Goal: Task Accomplishment & Management: Manage account settings

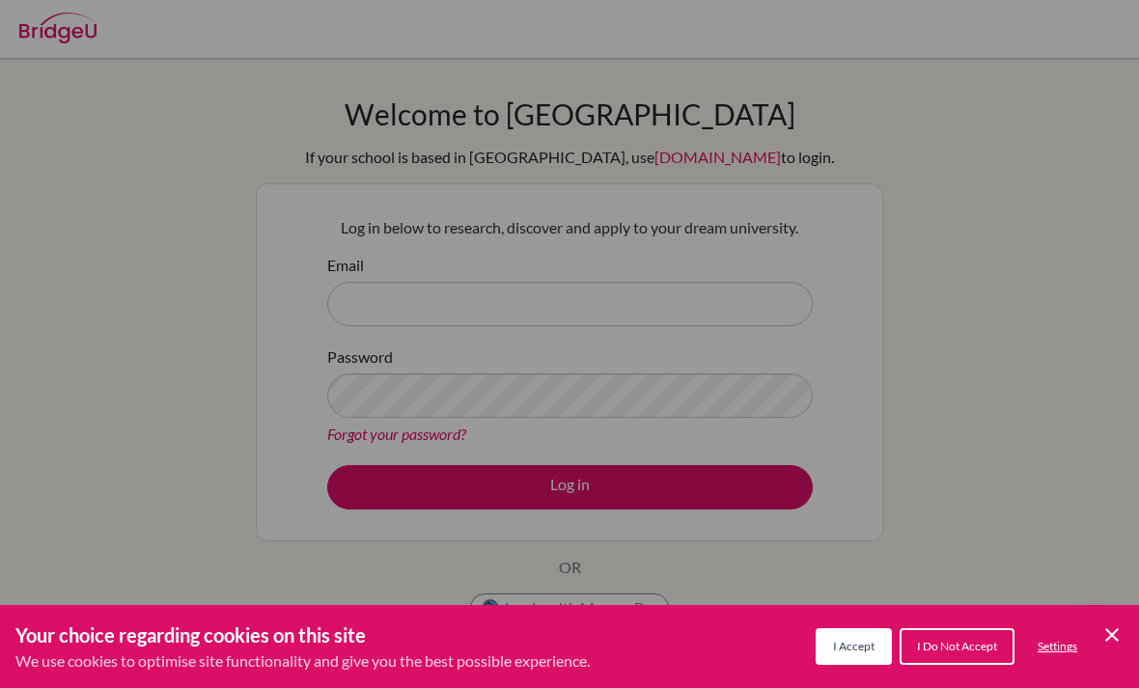
click at [1106, 641] on icon "Save and close" at bounding box center [1112, 635] width 14 height 14
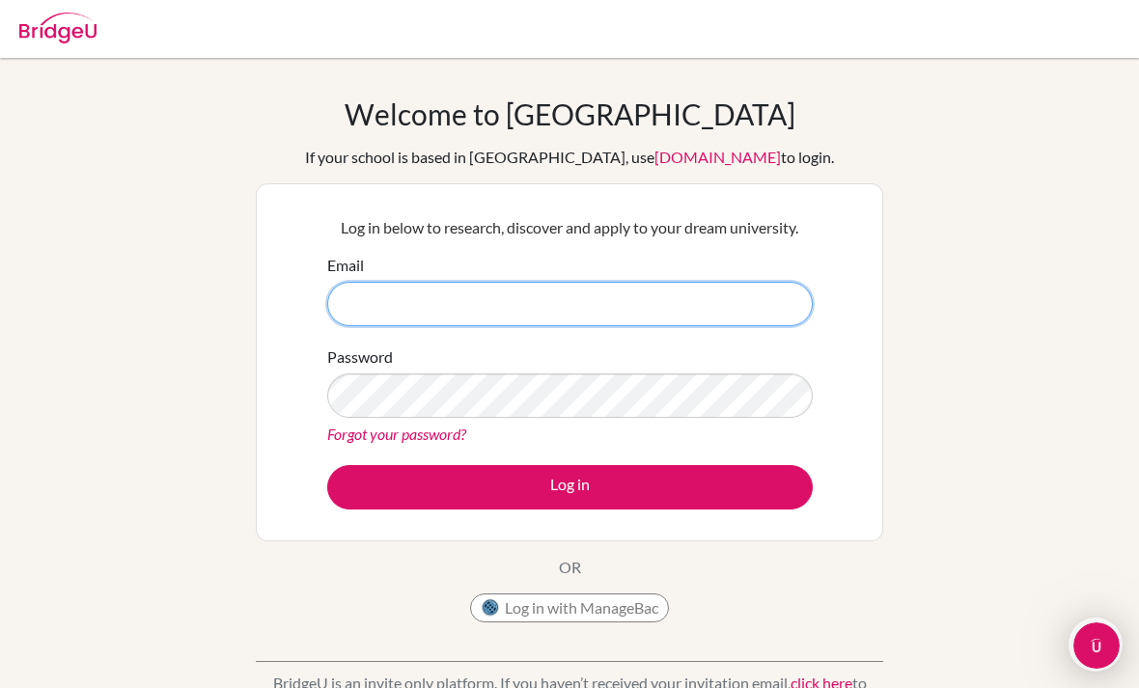
click at [700, 285] on input "Email" at bounding box center [569, 304] width 485 height 44
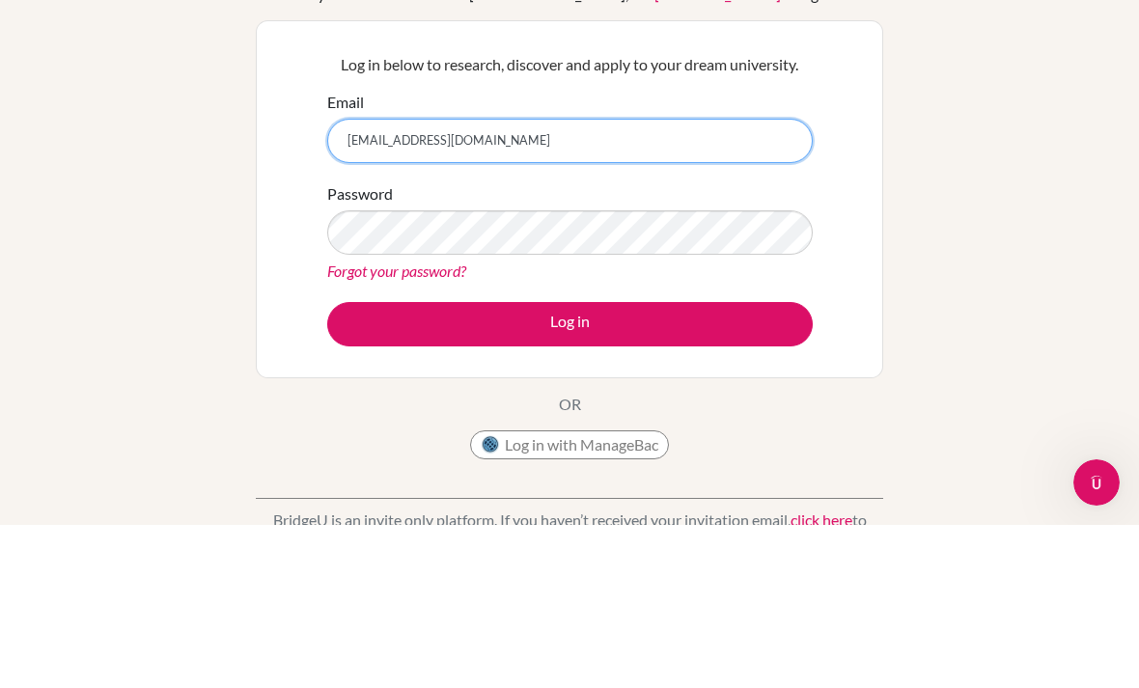
type input "[EMAIL_ADDRESS][DOMAIN_NAME]"
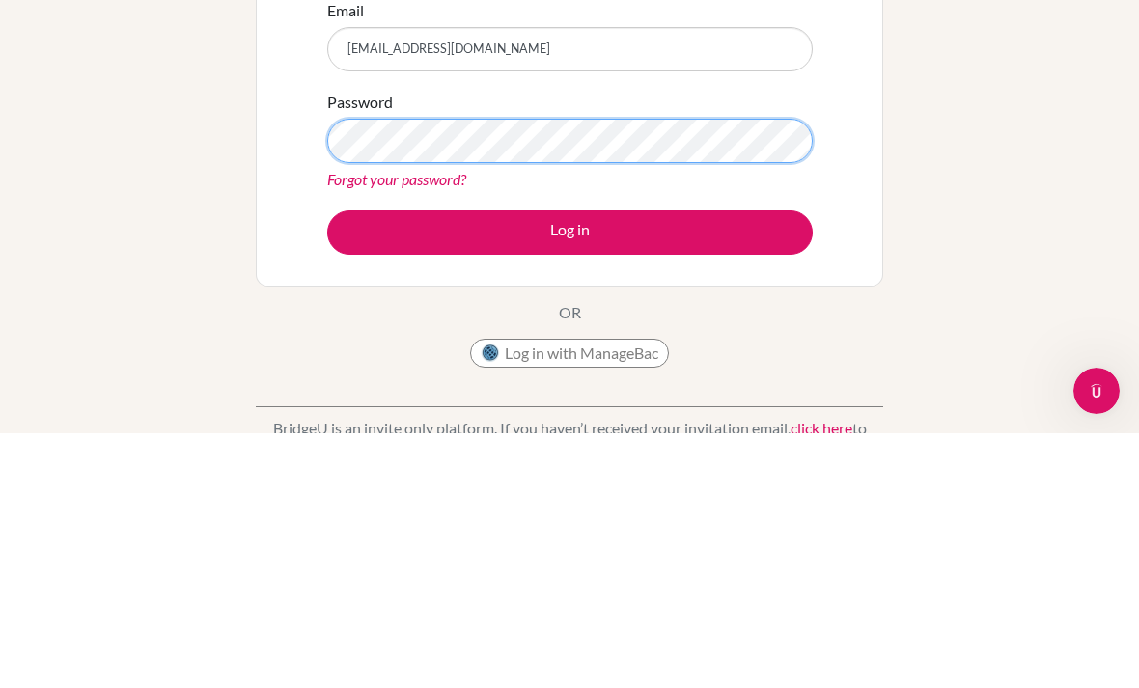
click at [569, 465] on button "Log in" at bounding box center [569, 487] width 485 height 44
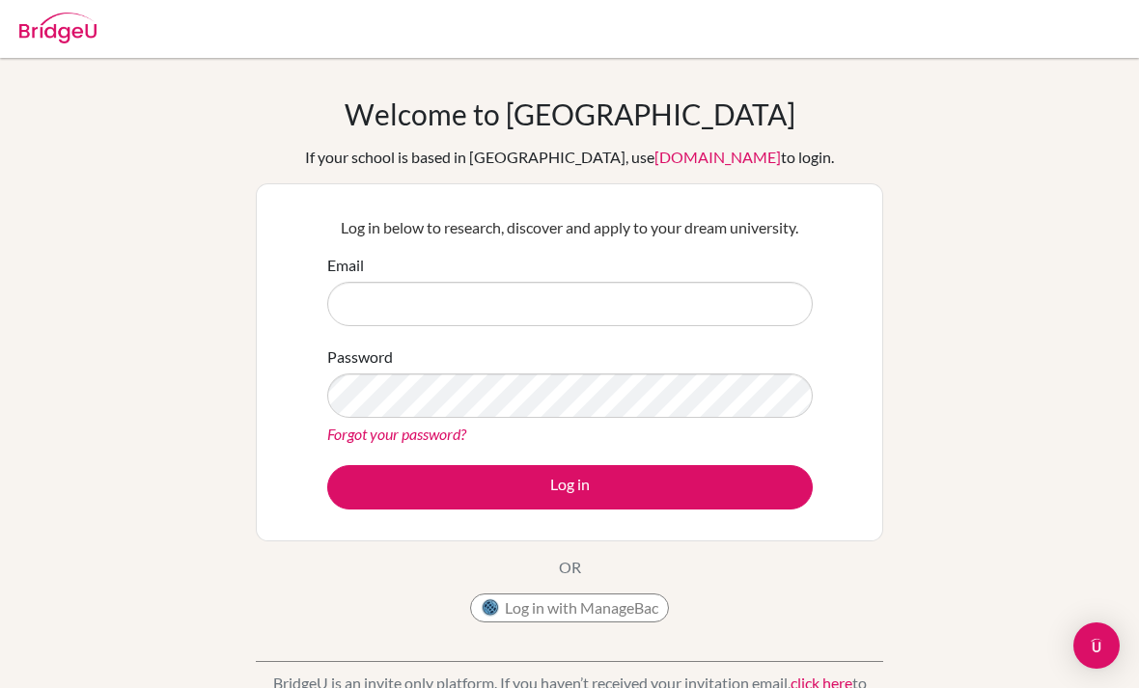
click at [389, 319] on input "Email" at bounding box center [569, 304] width 485 height 44
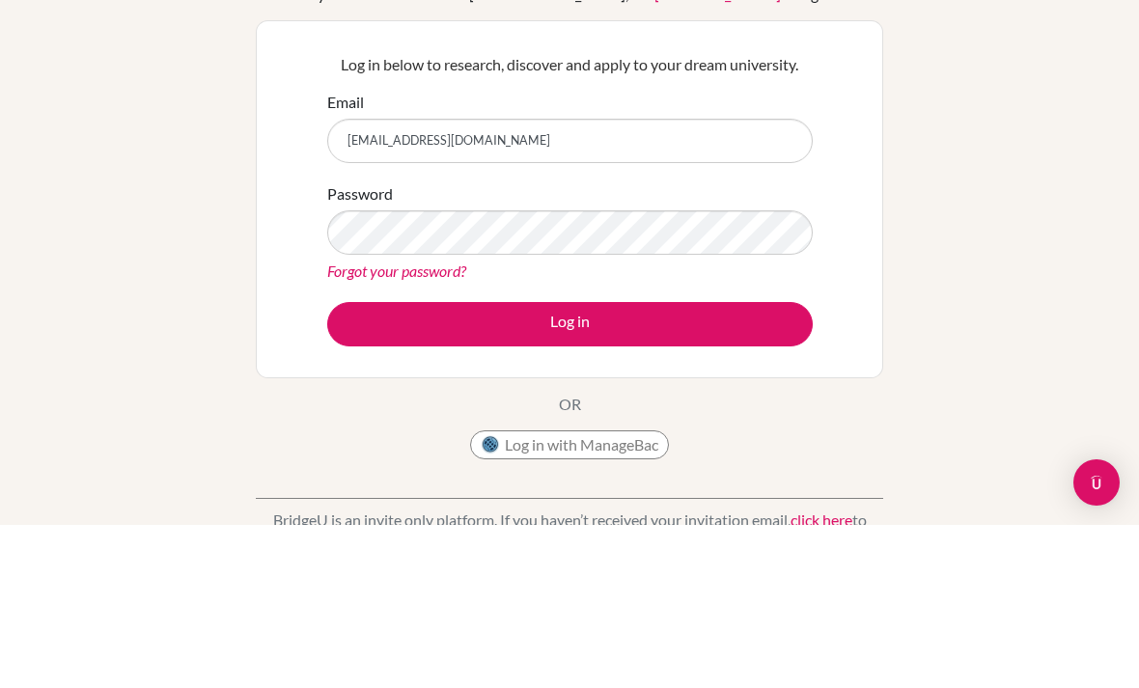
type input "[EMAIL_ADDRESS][DOMAIN_NAME]"
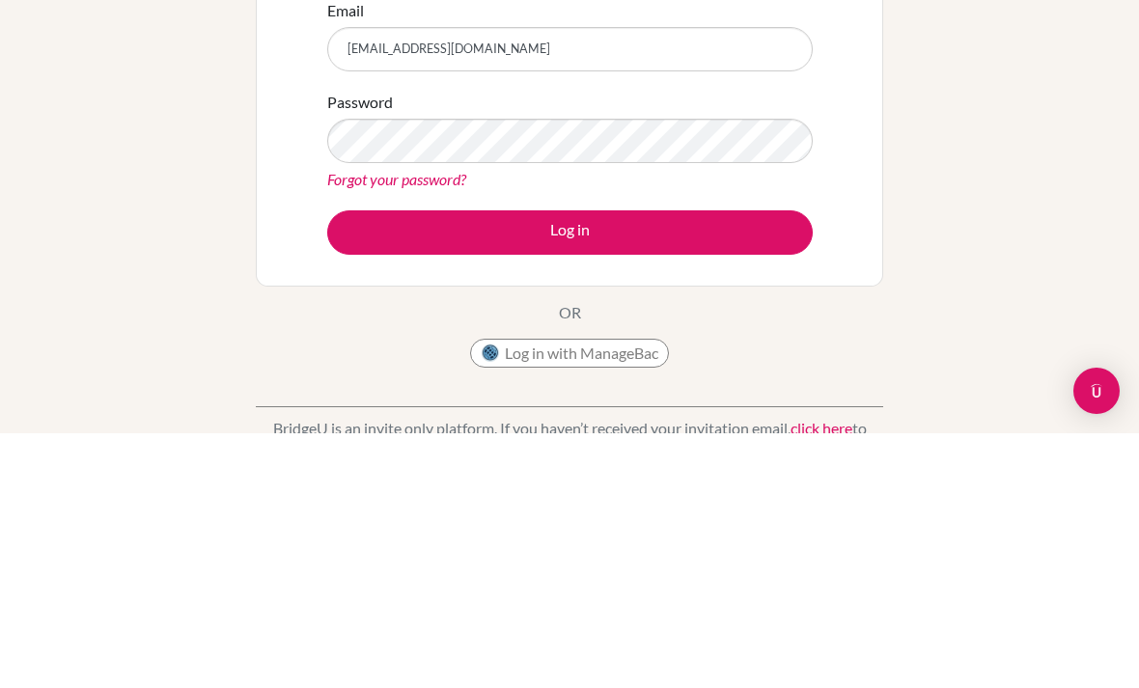
click at [432, 425] on link "Forgot your password?" at bounding box center [396, 434] width 139 height 18
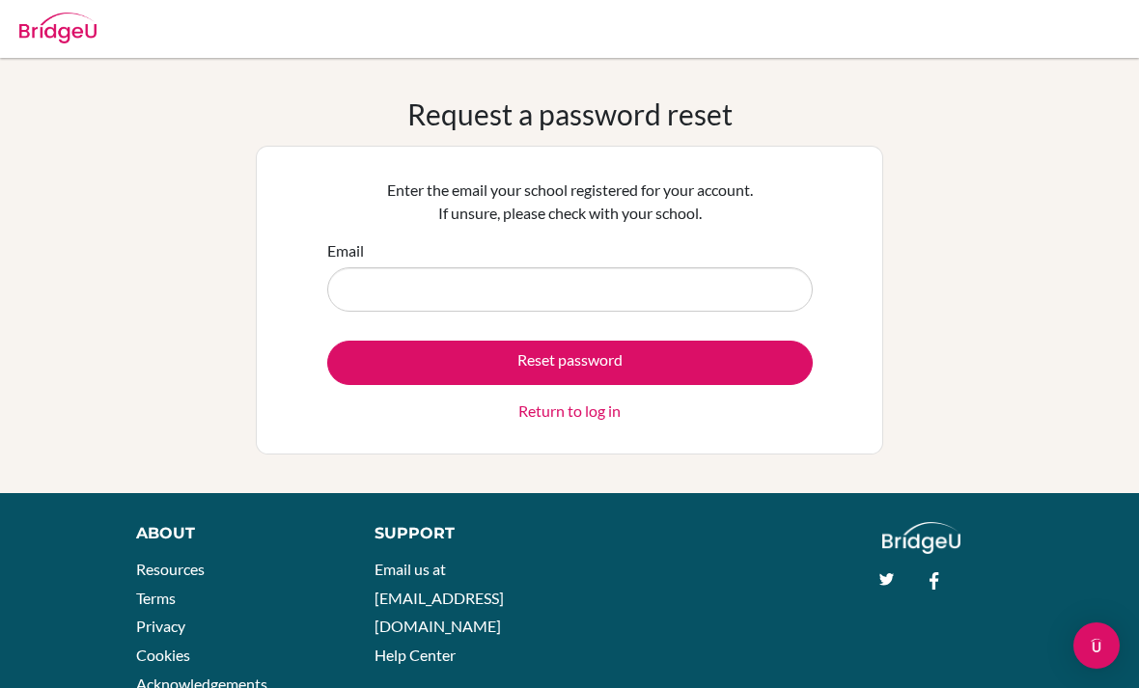
click at [701, 289] on input "Email" at bounding box center [569, 289] width 485 height 44
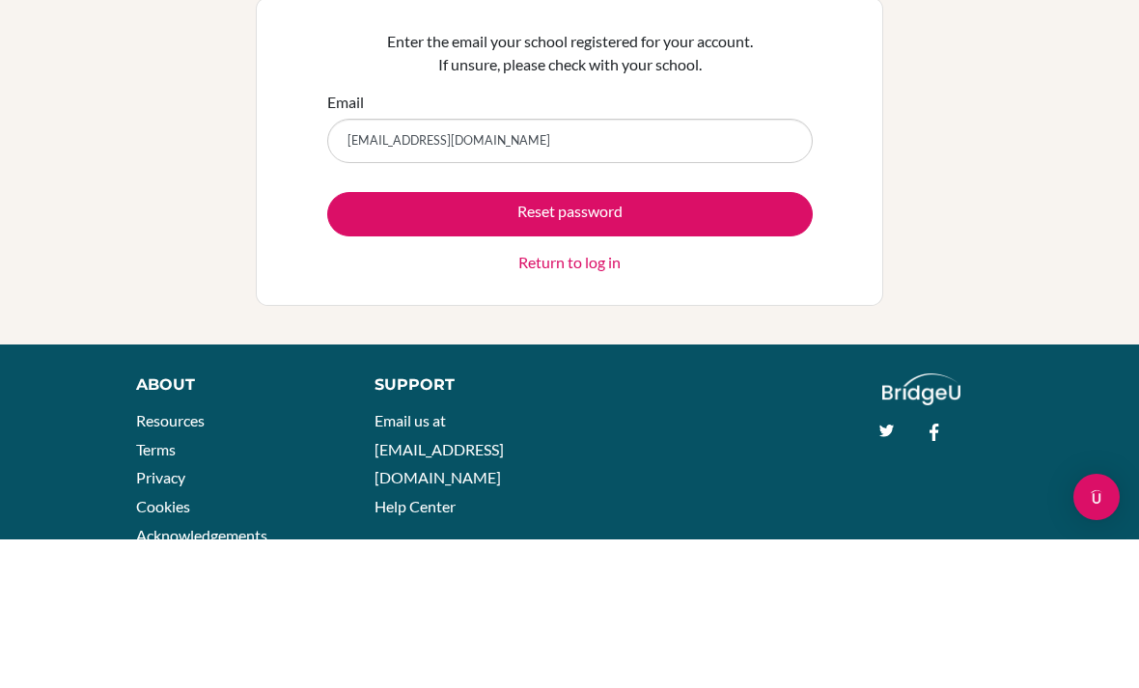
type input "mayacay07@gmail.com"
click at [739, 341] on button "Reset password" at bounding box center [569, 363] width 485 height 44
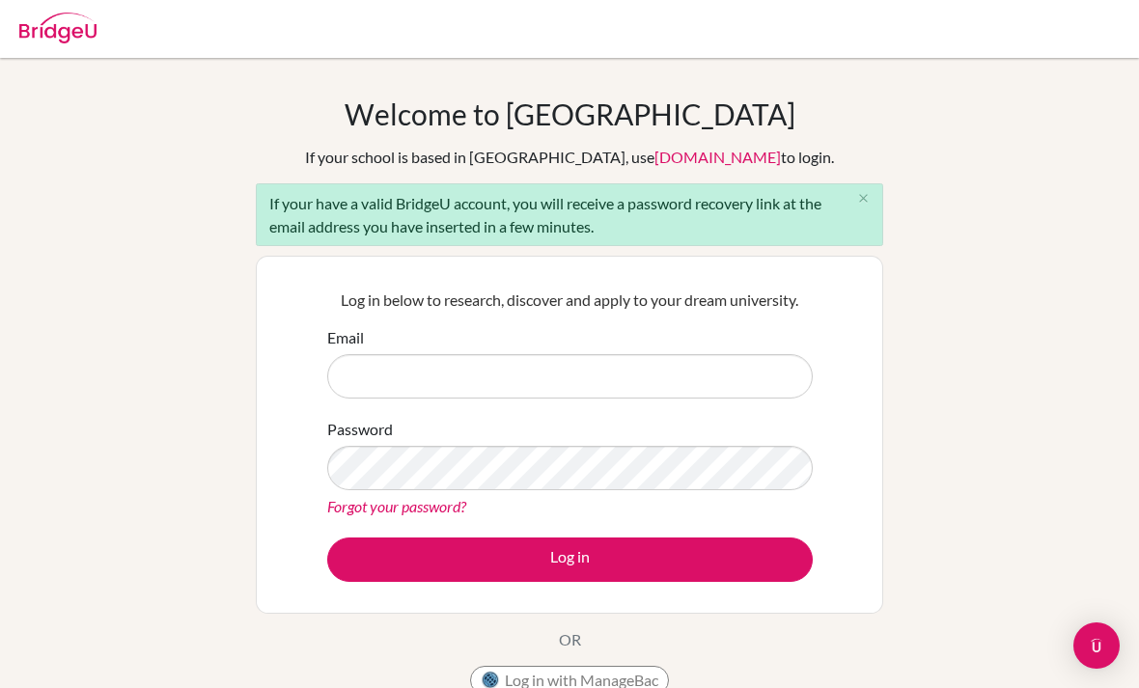
click at [63, 41] on img at bounding box center [57, 28] width 77 height 31
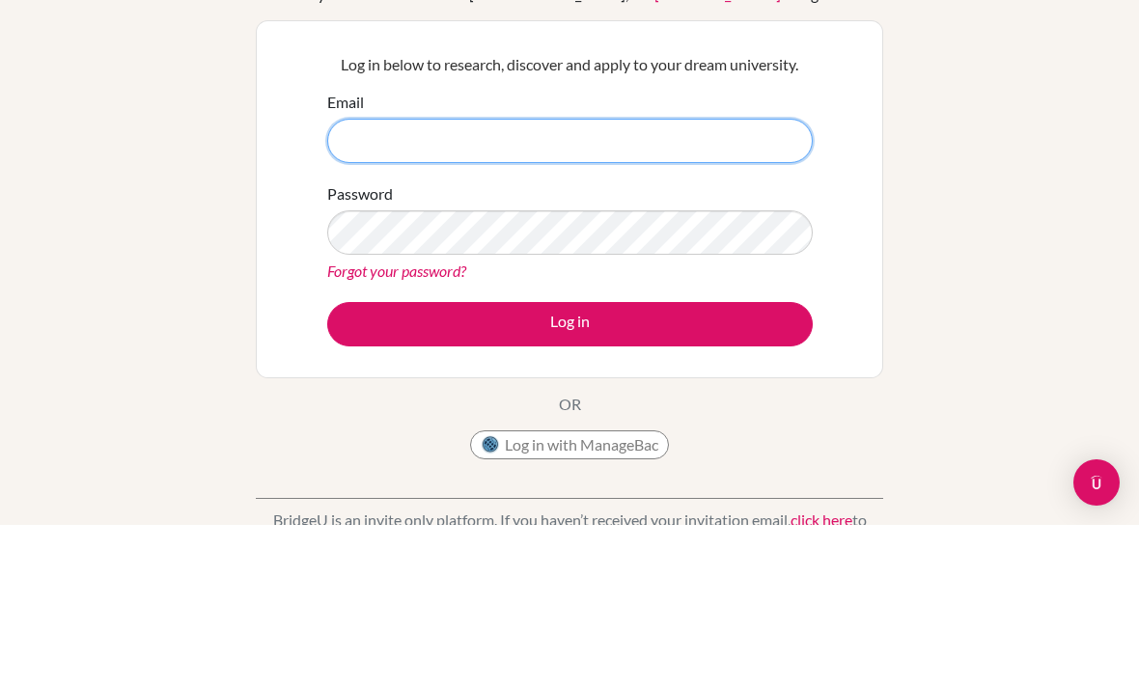
type input "m"
